Goal: Information Seeking & Learning: Check status

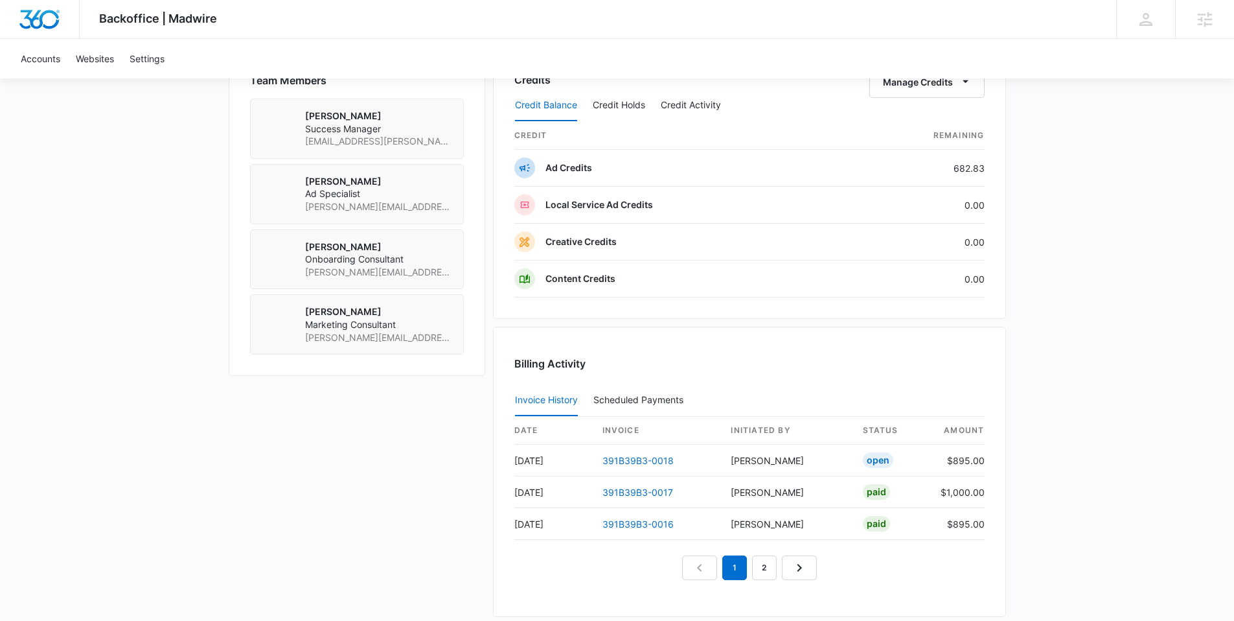
scroll to position [1125, 0]
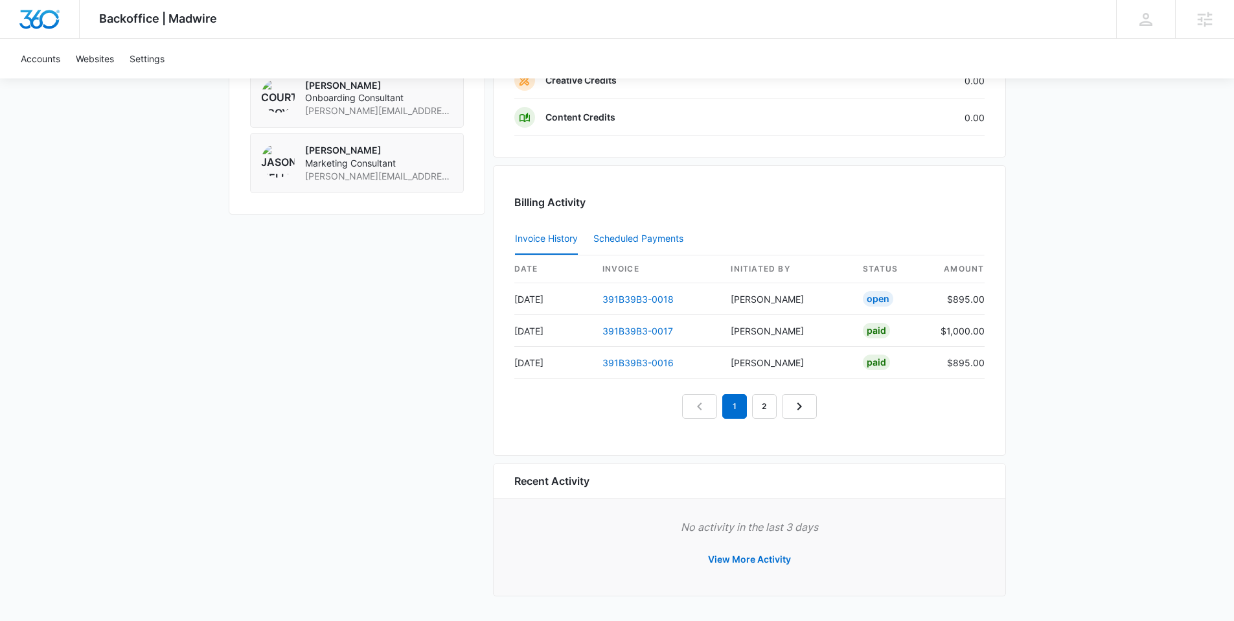
click at [635, 235] on div "Scheduled Payments 0" at bounding box center [640, 238] width 95 height 9
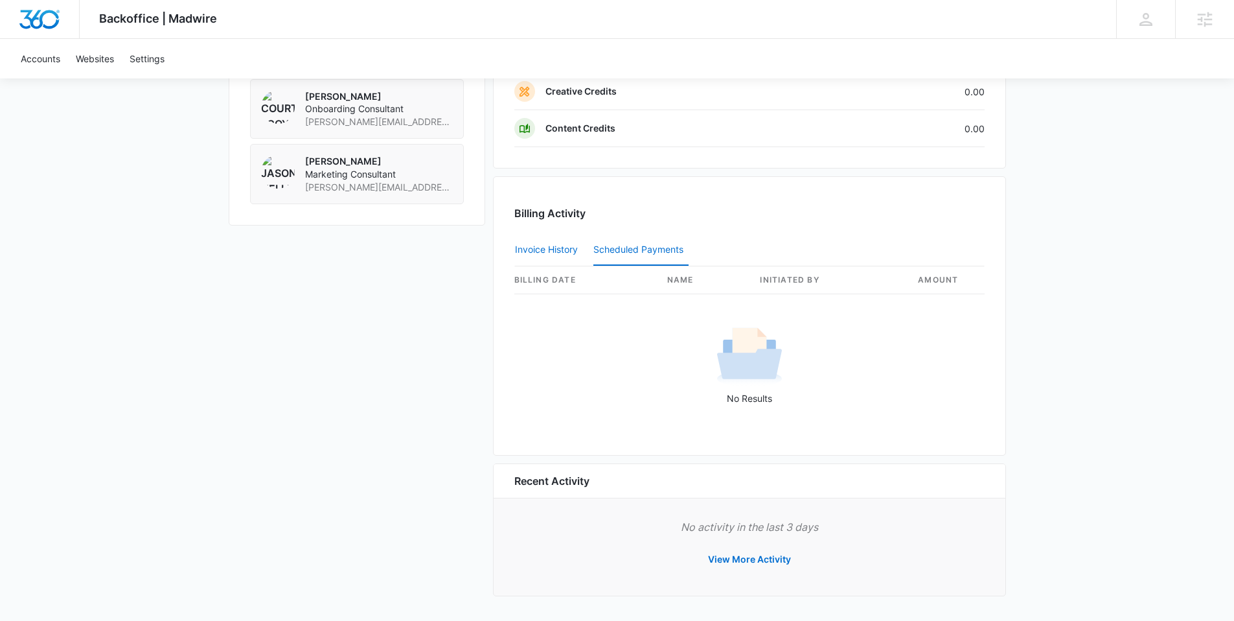
click at [545, 237] on button "Invoice History" at bounding box center [546, 249] width 63 height 31
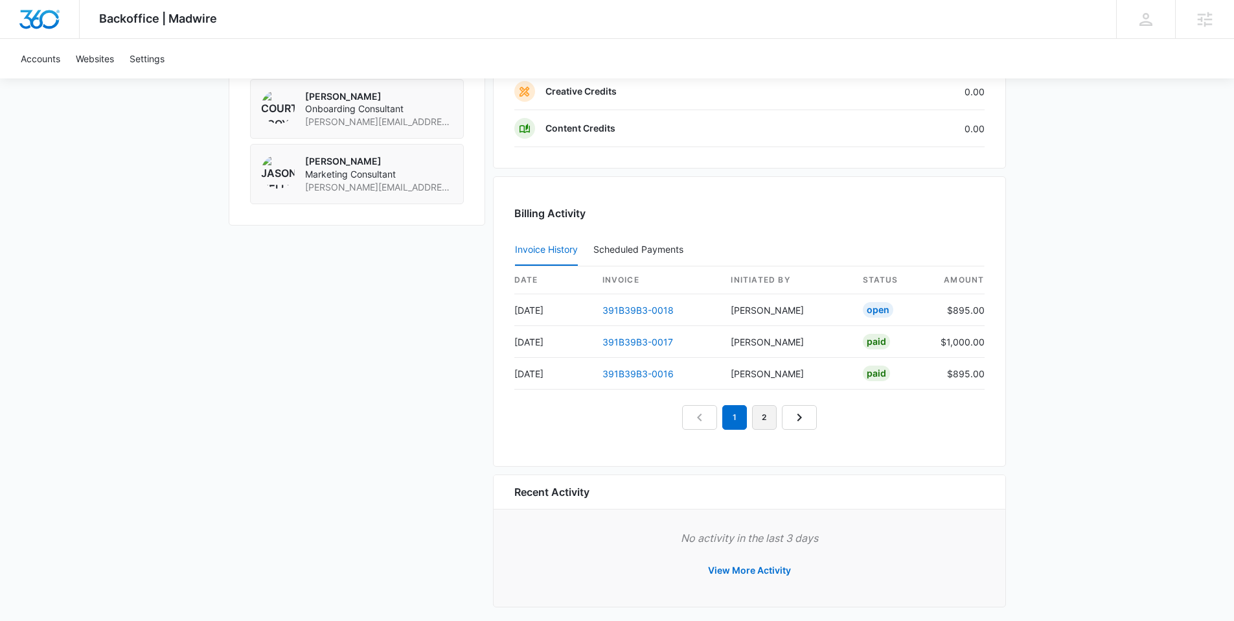
click at [766, 415] on link "2" at bounding box center [764, 417] width 25 height 25
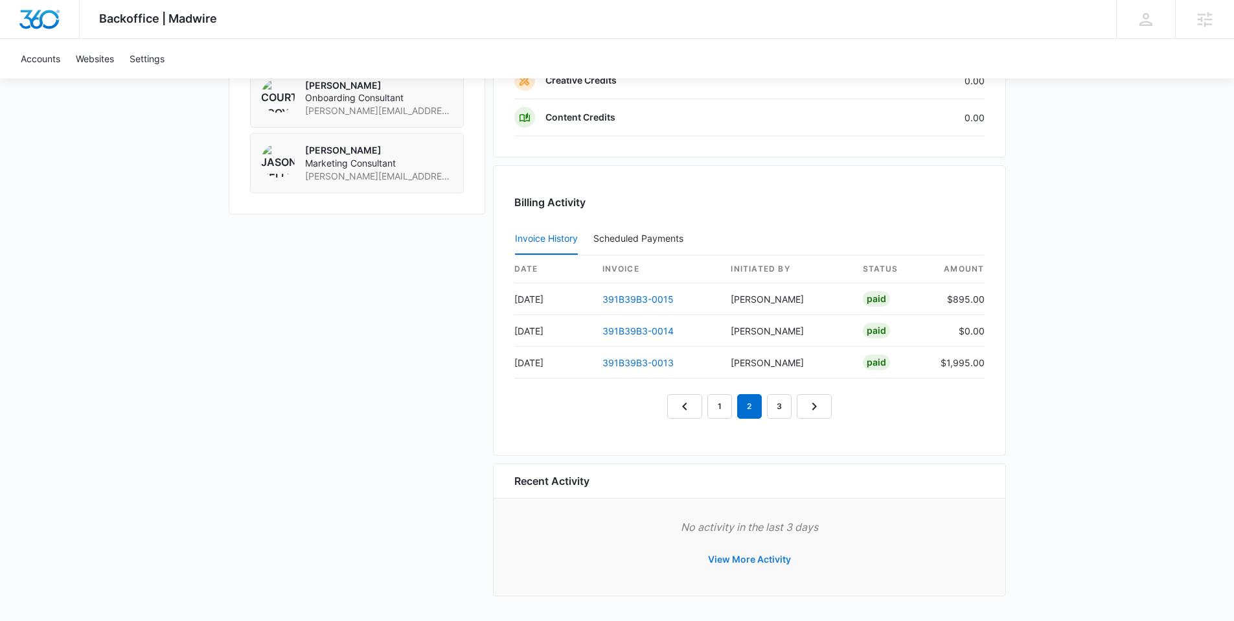
click at [759, 560] on button "View More Activity" at bounding box center [749, 558] width 109 height 31
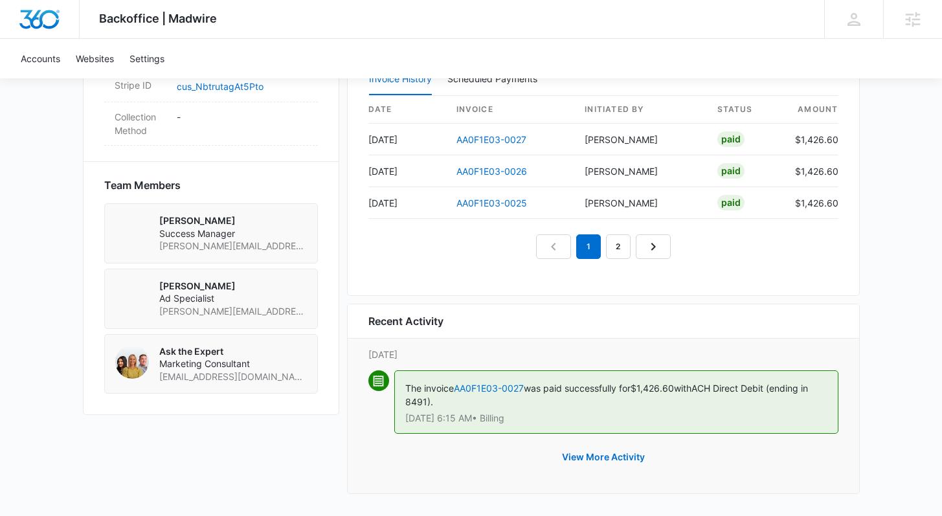
scroll to position [876, 0]
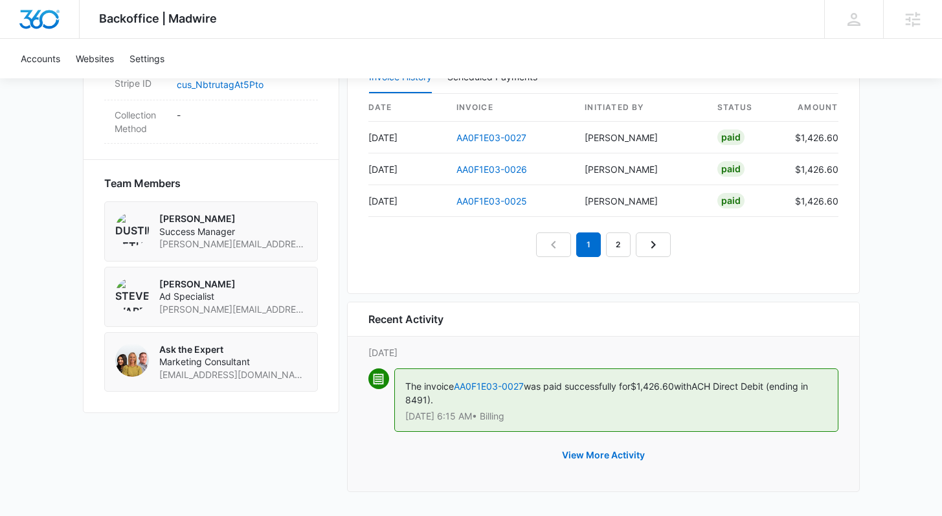
click at [604, 383] on span "was paid successfully for" at bounding box center [577, 386] width 107 height 11
click at [494, 391] on div "The invoice AA0F1E03-0027 was paid successfully for $1,426.60 with ACH Direct D…" at bounding box center [616, 400] width 444 height 63
click at [496, 382] on link "AA0F1E03-0027" at bounding box center [489, 386] width 70 height 11
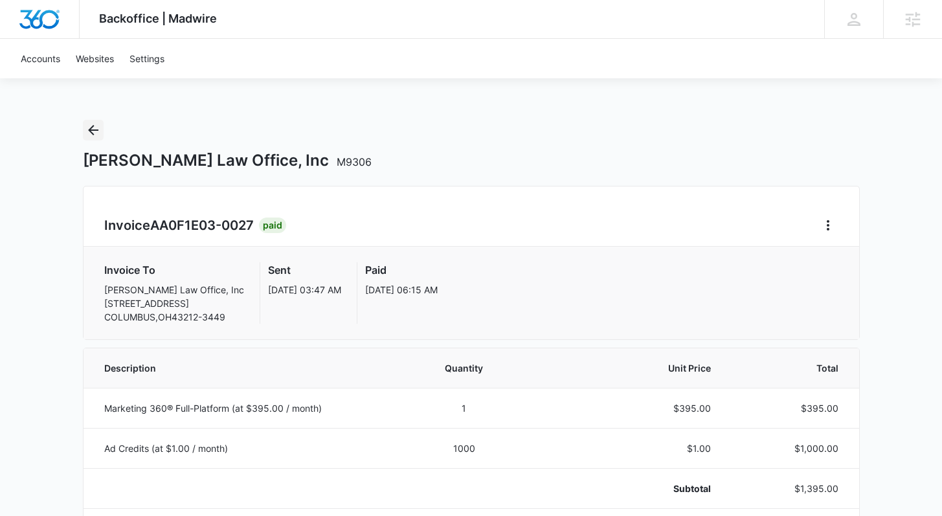
click at [95, 131] on icon "Back" at bounding box center [93, 130] width 16 height 16
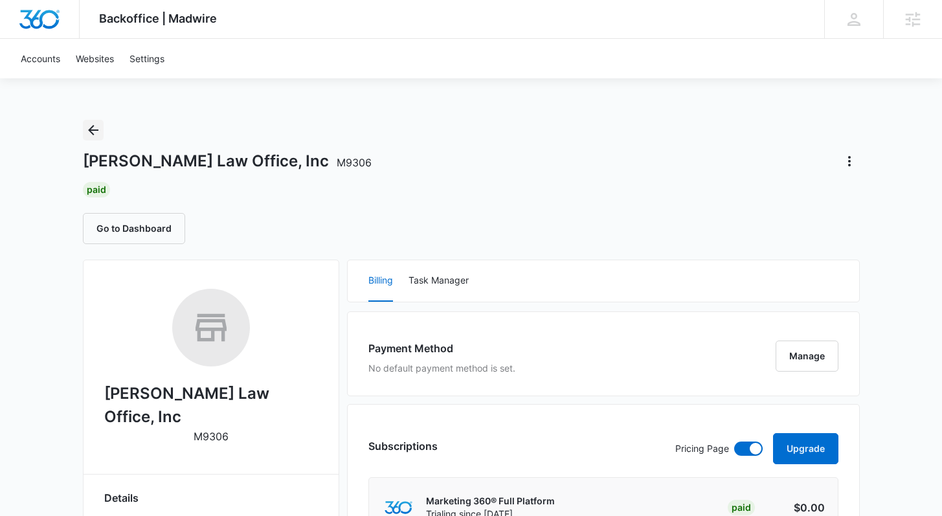
click at [95, 130] on icon "Back" at bounding box center [93, 130] width 10 height 10
